Goal: Use online tool/utility: Use online tool/utility

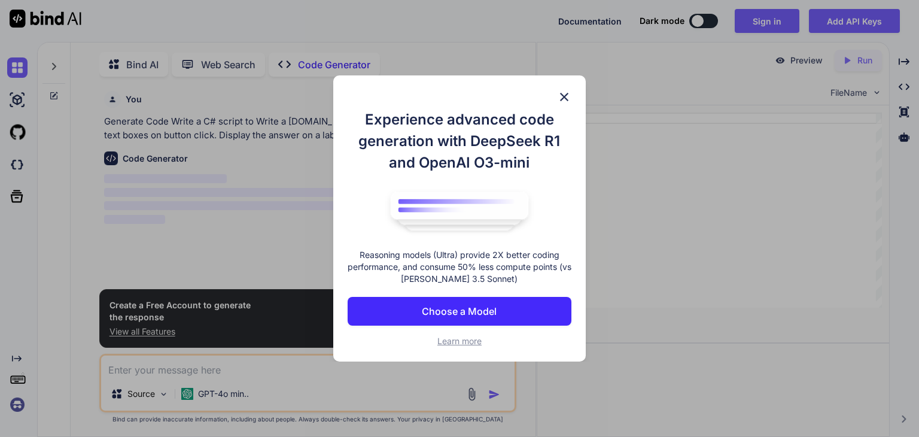
scroll to position [4, 0]
click at [559, 94] on img at bounding box center [564, 97] width 14 height 14
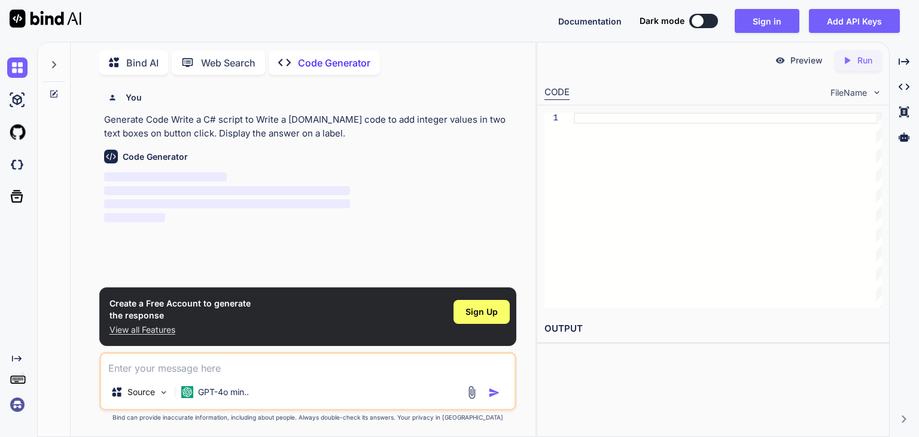
type textarea "x"
click at [142, 371] on textarea at bounding box center [307, 364] width 413 height 22
paste textarea "Write a [DOMAIN_NAME] code to add integer values in two text boxes on button cl…"
type textarea "Write a [DOMAIN_NAME] code to add integer values in two text boxes on button cl…"
type textarea "x"
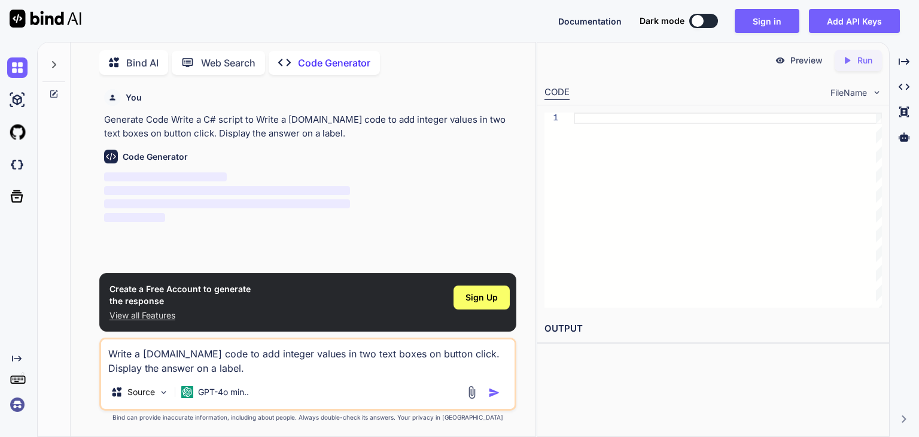
type textarea "Write a [DOMAIN_NAME] code to add integer values in two text boxes on button cl…"
click at [498, 392] on img "button" at bounding box center [494, 392] width 12 height 12
click at [495, 390] on img "button" at bounding box center [494, 392] width 12 height 12
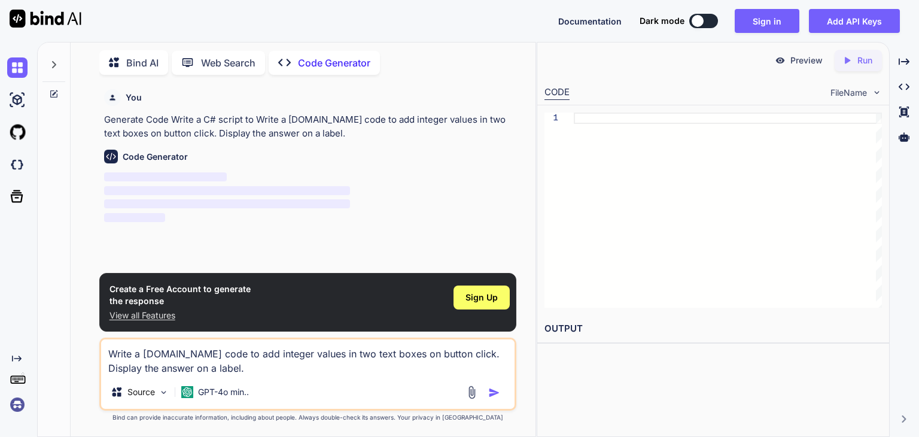
click at [338, 352] on textarea "Write a [DOMAIN_NAME] code to add integer values in two text boxes on button cl…" at bounding box center [307, 357] width 413 height 36
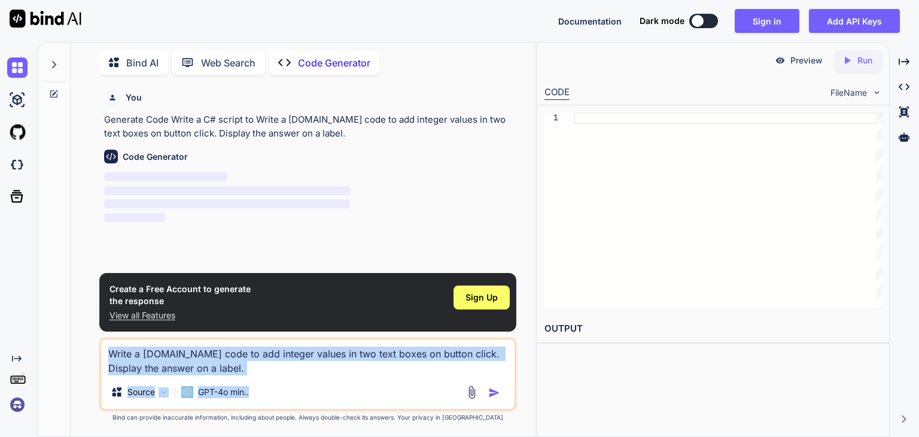
click at [254, 376] on div "Write a [DOMAIN_NAME] code to add integer values in two text boxes on button cl…" at bounding box center [307, 373] width 417 height 73
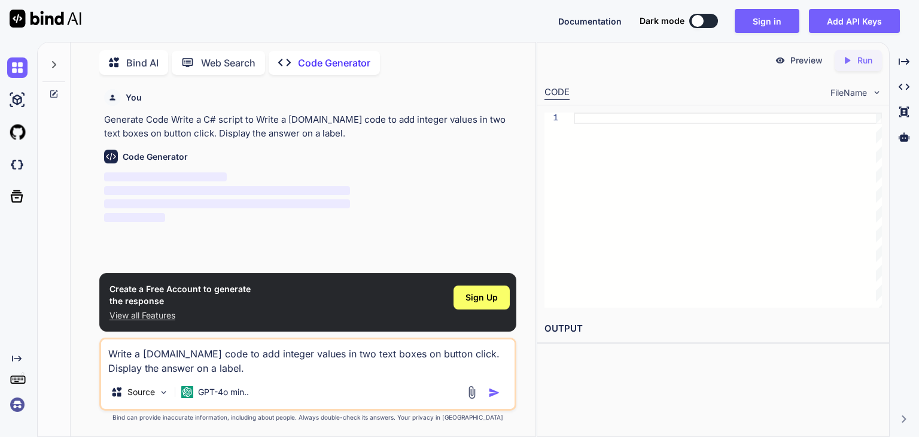
click at [254, 376] on div "Write a [DOMAIN_NAME] code to add integer values in two text boxes on button cl…" at bounding box center [307, 373] width 417 height 73
click at [224, 362] on textarea "Write a [DOMAIN_NAME] code to add integer values in two text boxes on button cl…" at bounding box center [307, 357] width 413 height 36
type textarea "x"
